Goal: Information Seeking & Learning: Check status

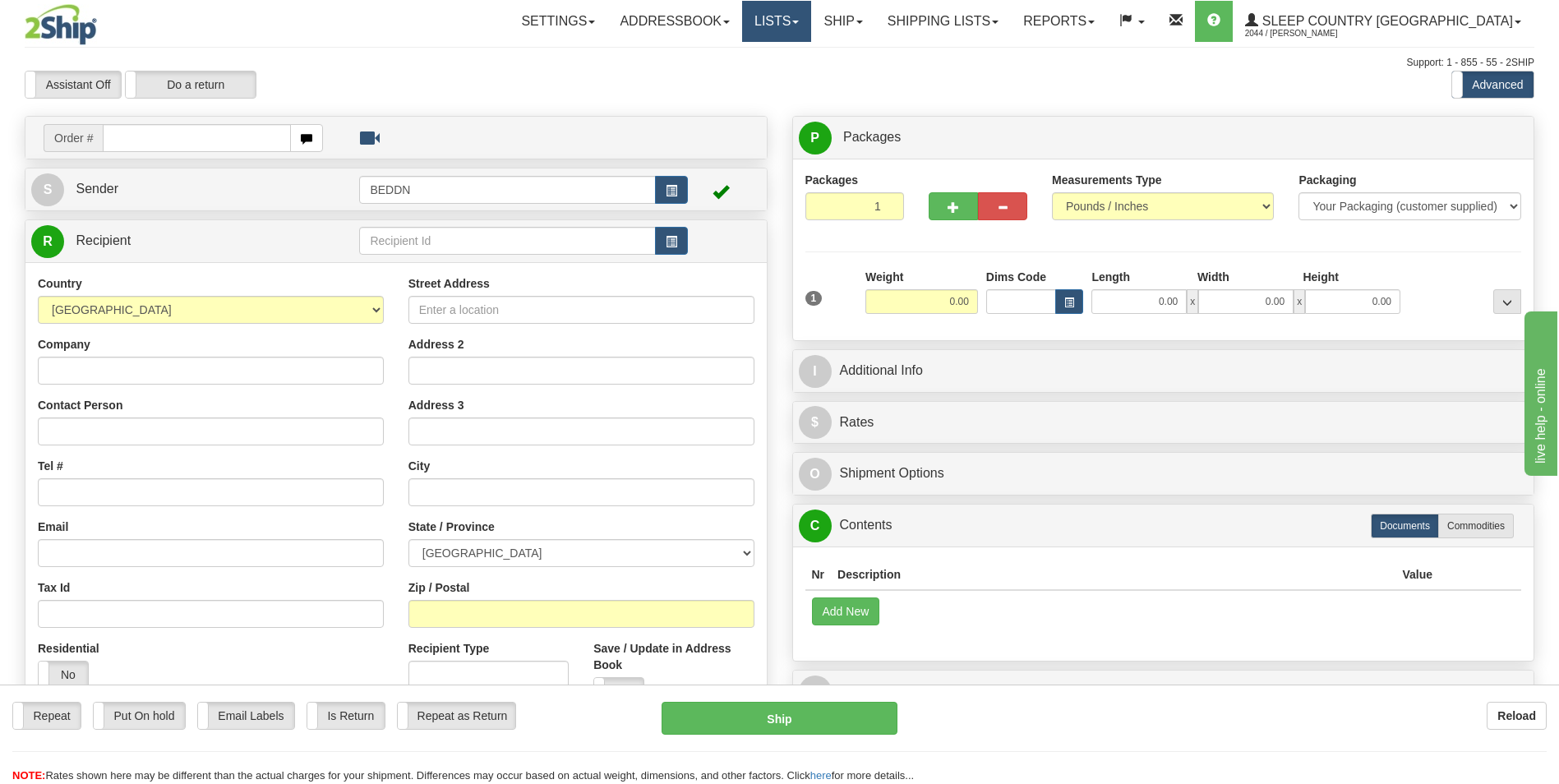
click at [811, 20] on link "Lists" at bounding box center [776, 21] width 69 height 41
click at [874, 25] on link "Ship" at bounding box center [843, 21] width 64 height 41
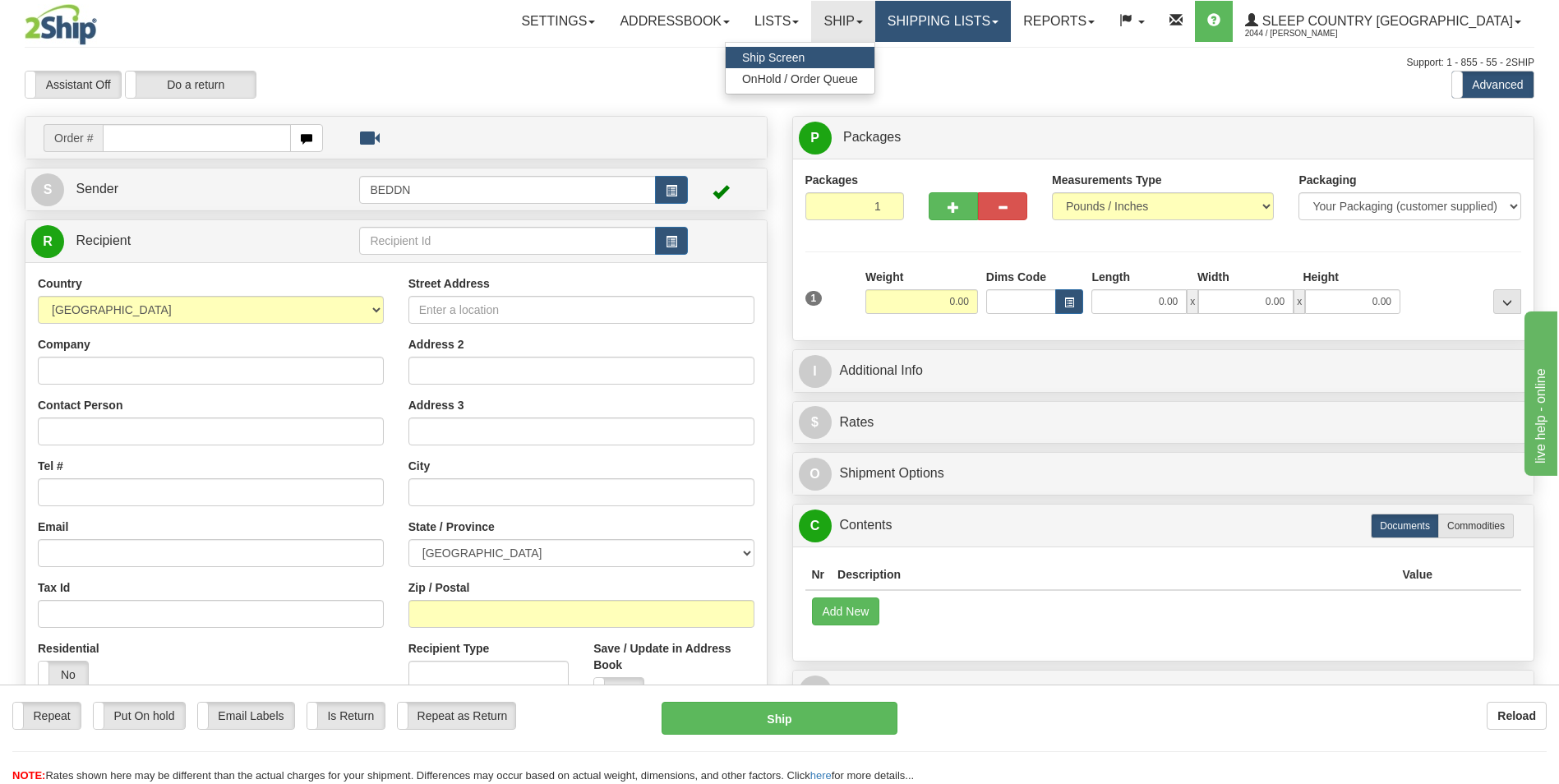
click at [1011, 23] on link "Shipping lists" at bounding box center [943, 21] width 136 height 41
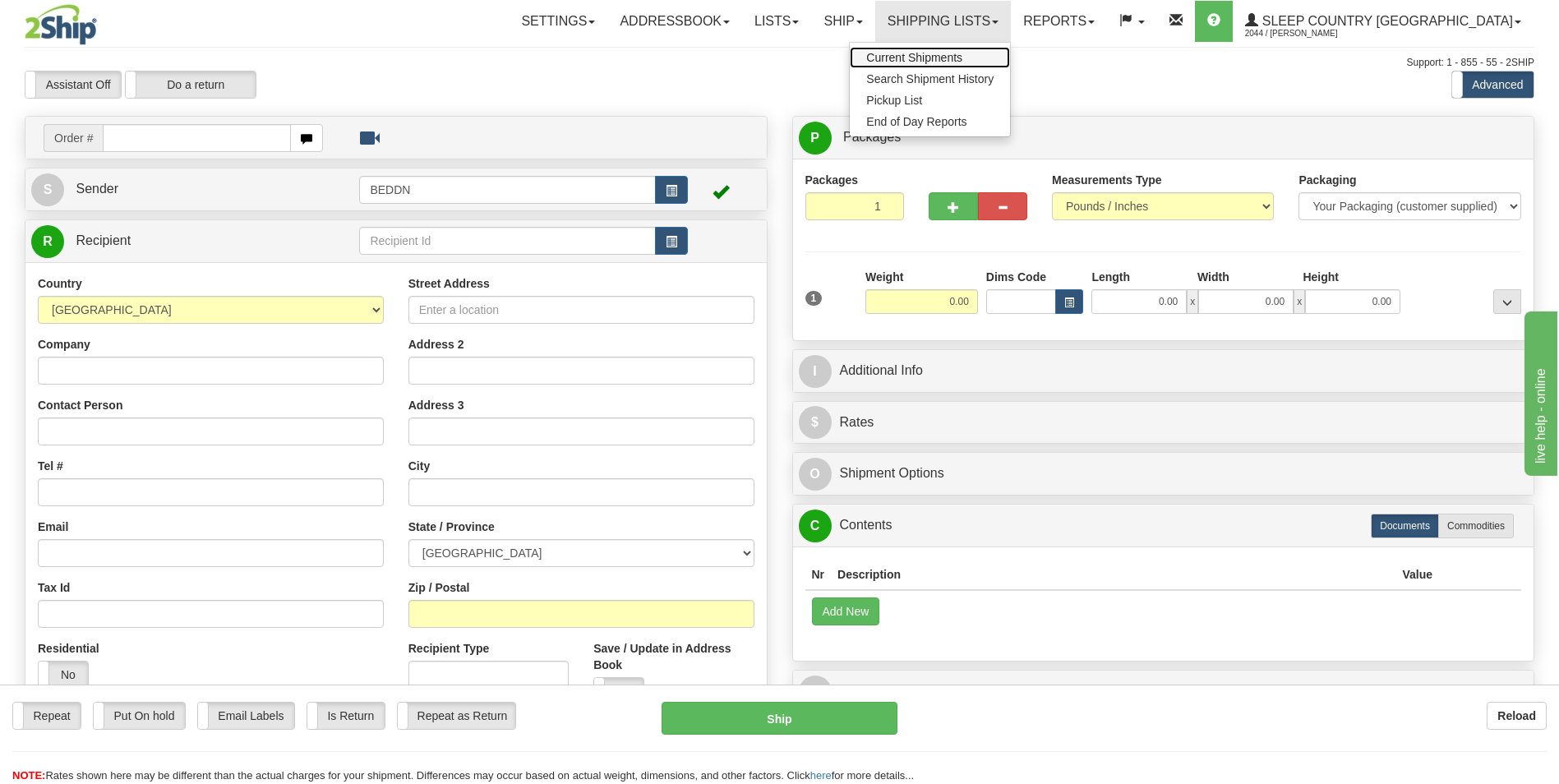
click at [963, 58] on span "Current Shipments" at bounding box center [915, 57] width 96 height 13
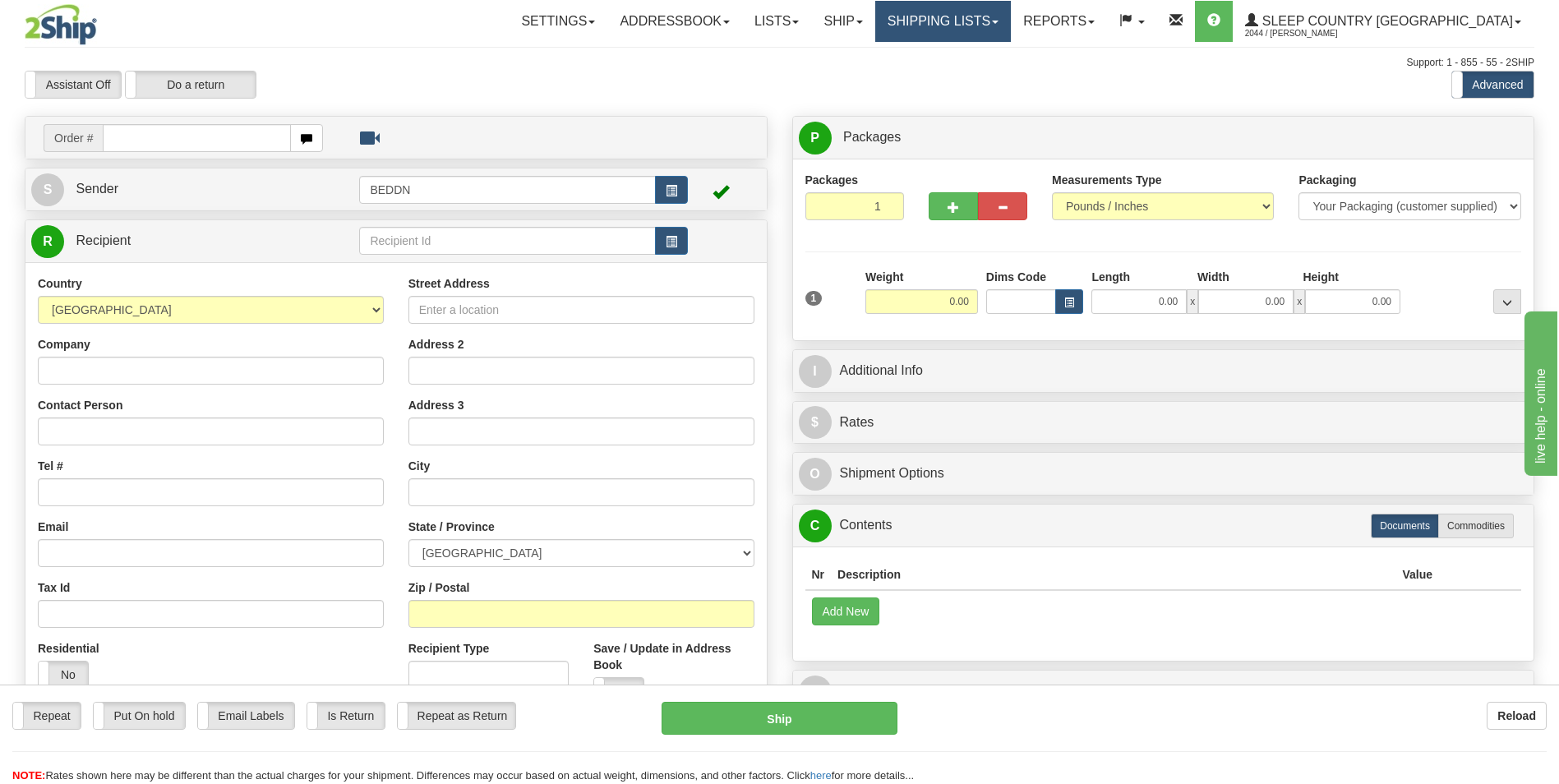
click at [1011, 20] on link "Shipping lists" at bounding box center [943, 21] width 136 height 41
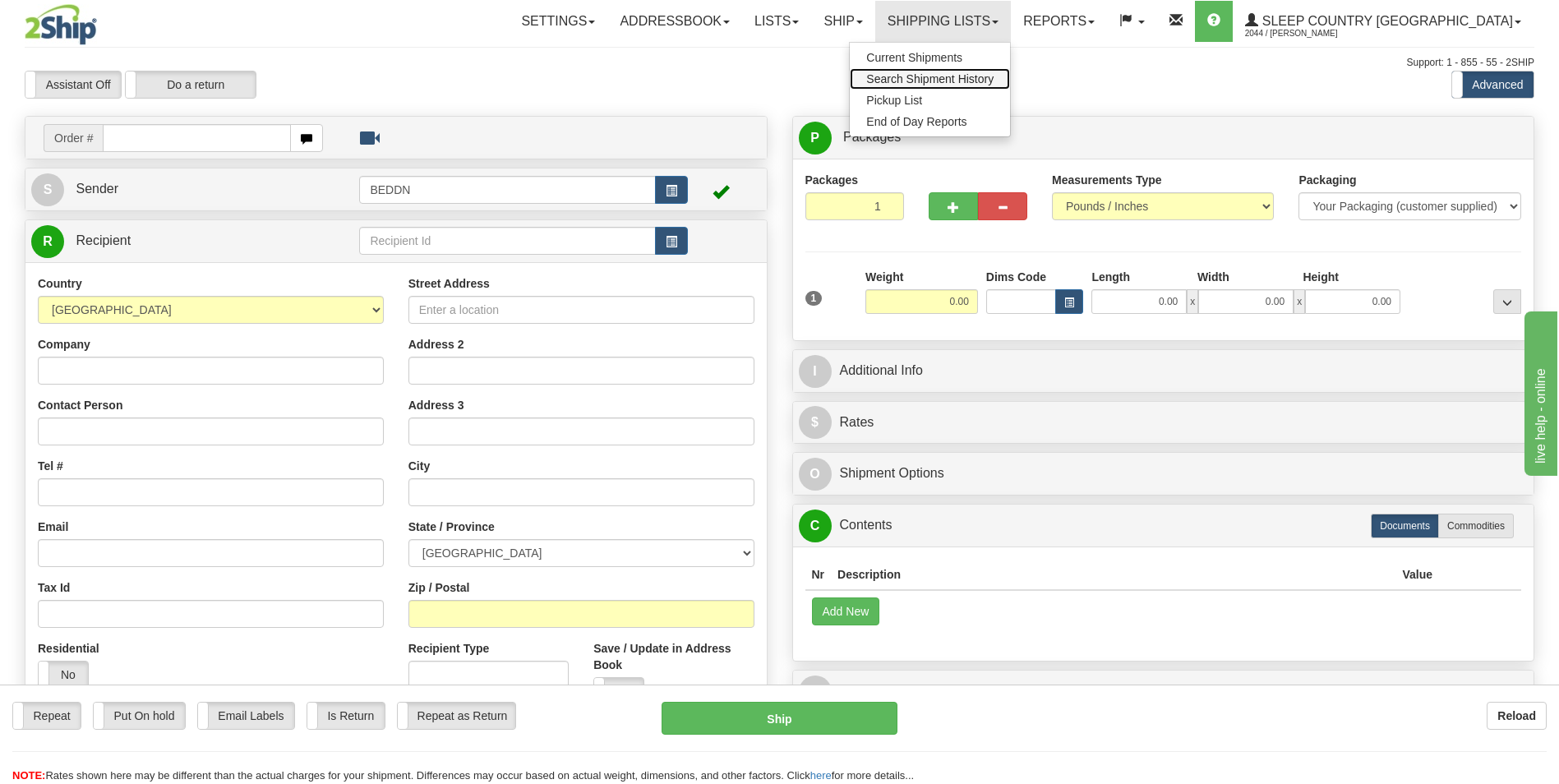
click at [994, 78] on span "Search Shipment History" at bounding box center [930, 78] width 127 height 13
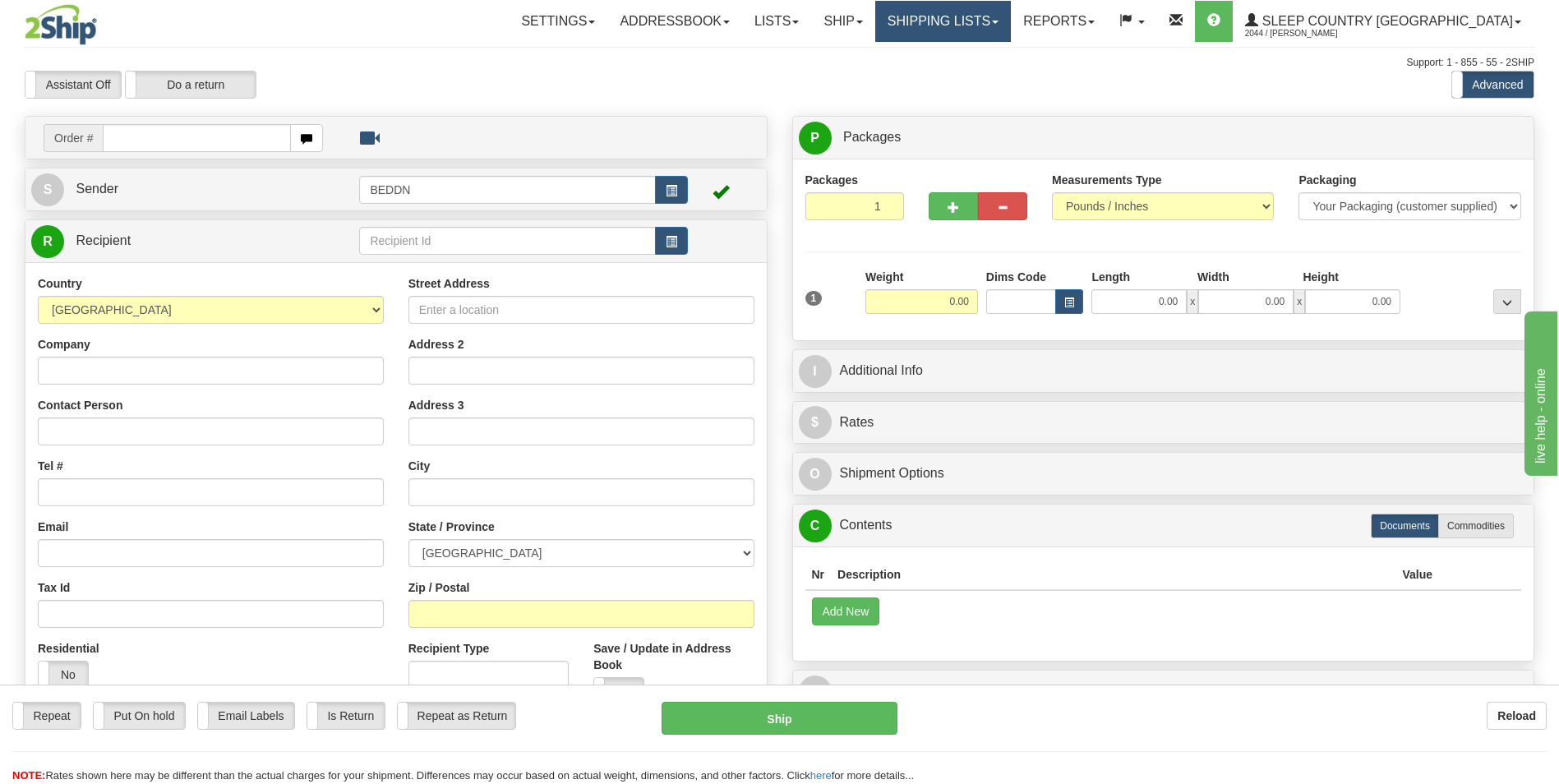
click at [1011, 28] on link "Shipping lists" at bounding box center [943, 21] width 136 height 41
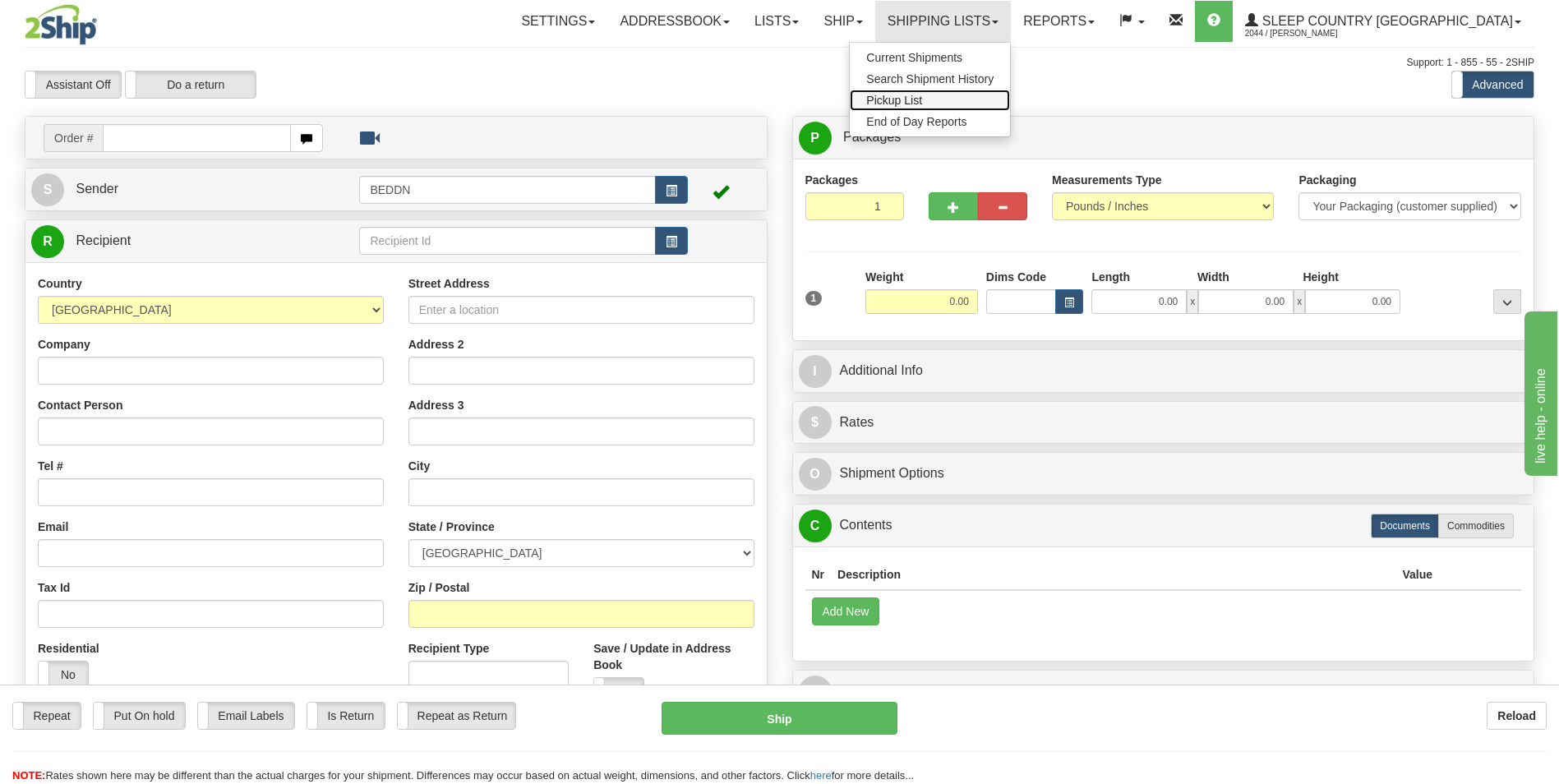
click at [923, 97] on span "Pickup List" at bounding box center [894, 100] width 56 height 13
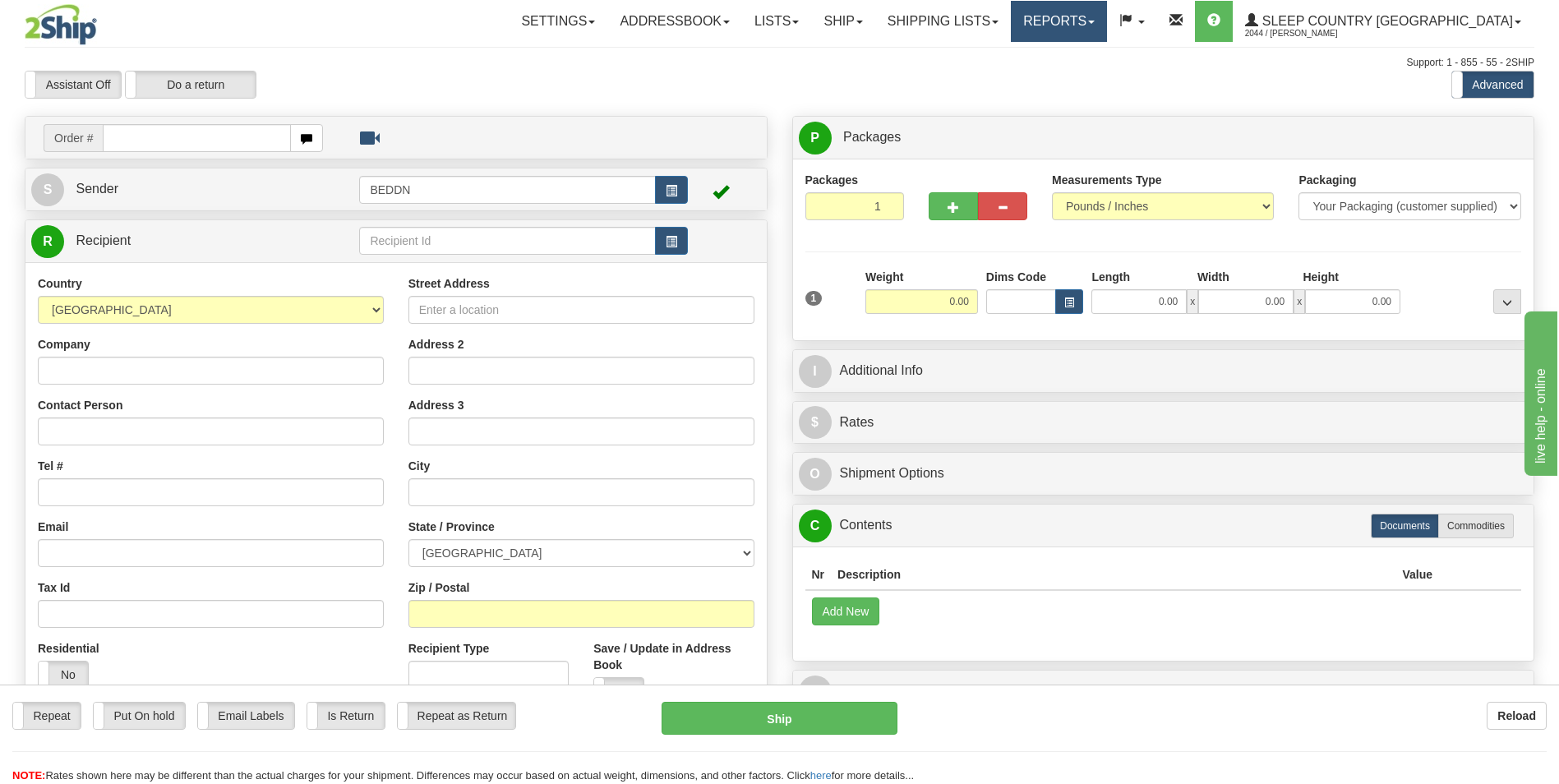
click at [1107, 26] on link "Reports" at bounding box center [1059, 21] width 96 height 41
click at [1055, 78] on span "New Dashboard" at bounding box center [1014, 78] width 82 height 13
click at [1107, 22] on link "Reports" at bounding box center [1059, 21] width 96 height 41
click at [1020, 56] on span "Standard" at bounding box center [996, 57] width 47 height 13
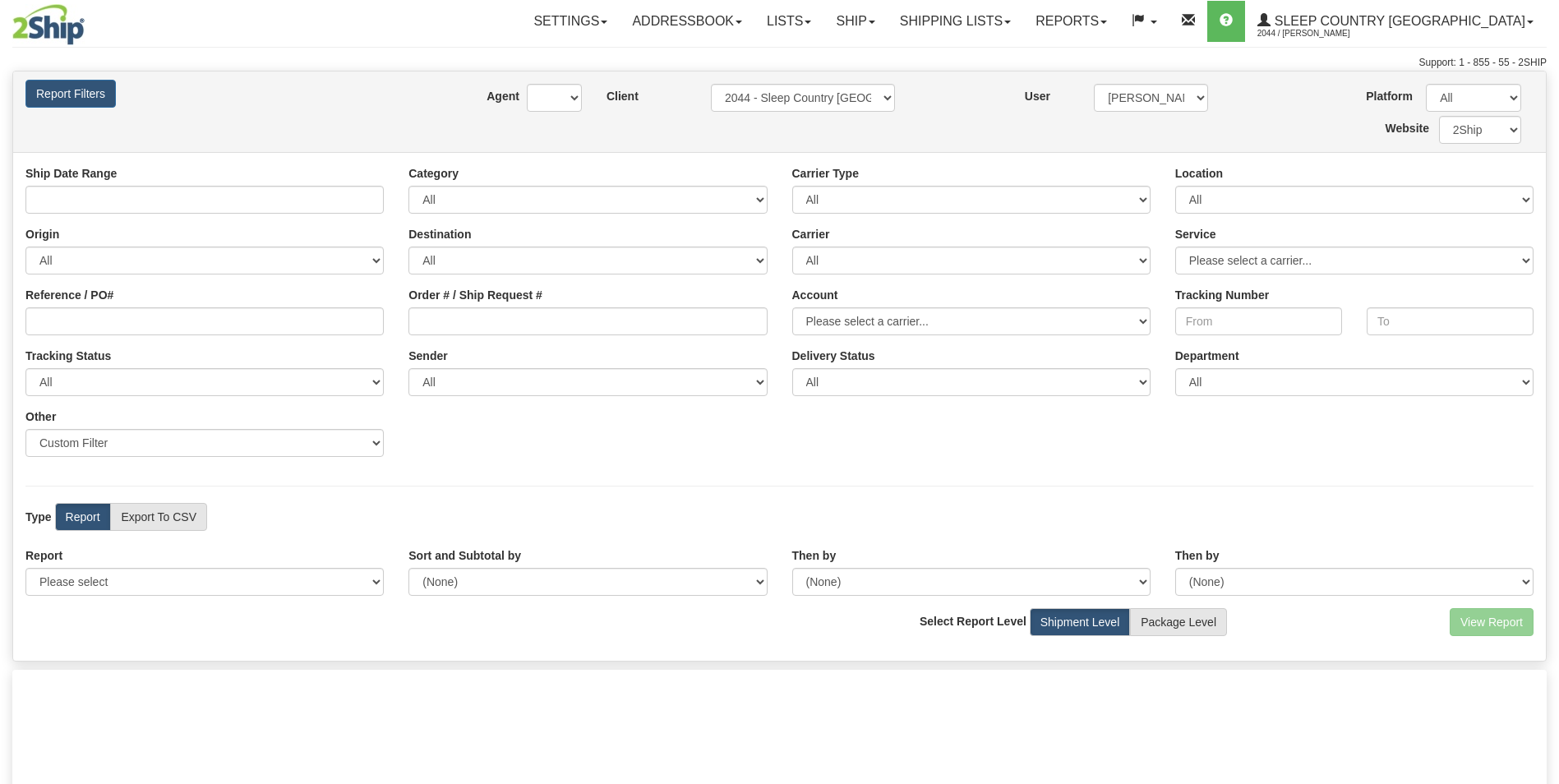
type input "[DATE] And [DATE]"
